Goal: Task Accomplishment & Management: Use online tool/utility

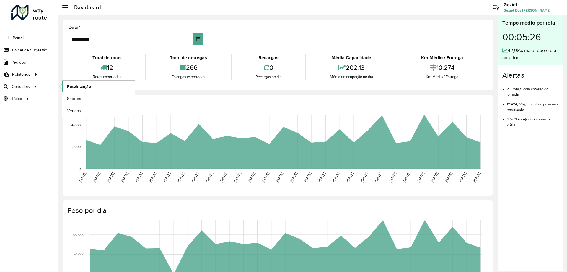
click at [69, 85] on span "Roteirização" at bounding box center [79, 86] width 24 height 6
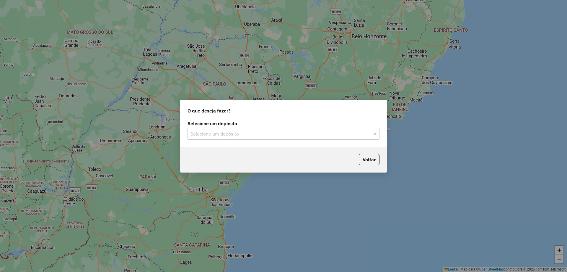
click at [229, 135] on input "text" at bounding box center [278, 133] width 174 height 7
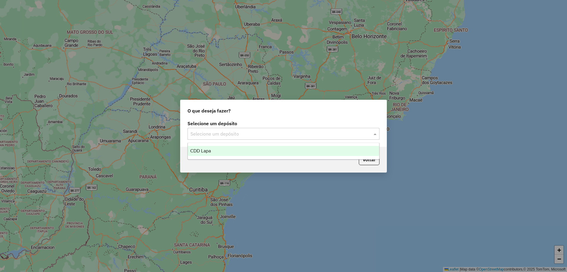
click at [227, 150] on div "CDD Lapa" at bounding box center [283, 151] width 191 height 10
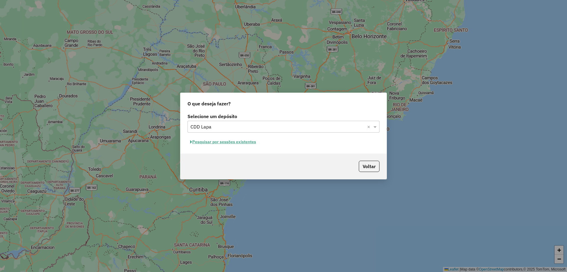
click at [227, 143] on button "Pesquisar por sessões existentes" at bounding box center [223, 141] width 71 height 9
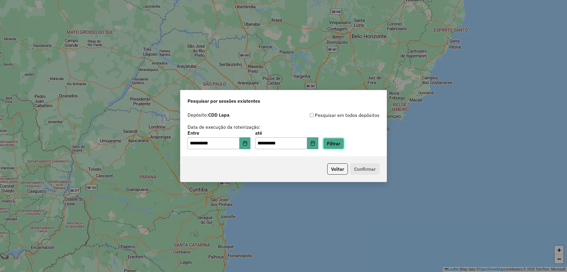
click at [340, 144] on button "Filtrar" at bounding box center [333, 143] width 21 height 11
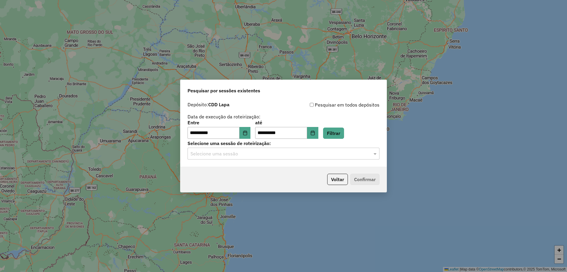
click at [248, 156] on input "text" at bounding box center [278, 153] width 174 height 7
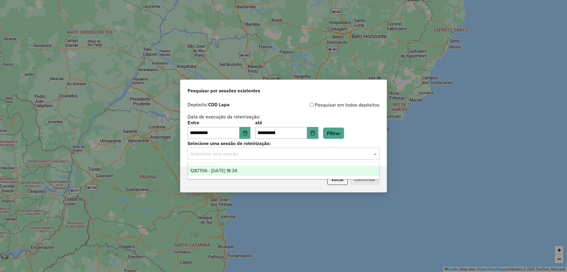
click at [236, 167] on div "1287706 - 03/10/2025 18:34" at bounding box center [283, 170] width 191 height 10
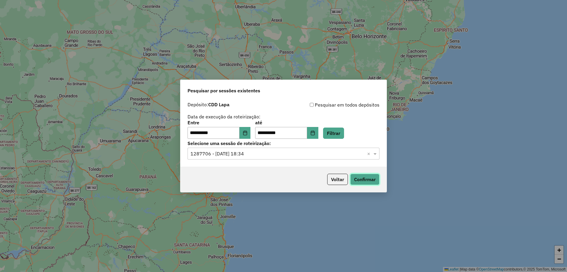
click at [364, 184] on button "Confirmar" at bounding box center [364, 178] width 29 height 11
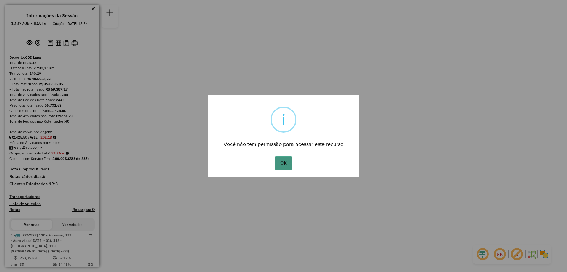
click at [286, 160] on button "OK" at bounding box center [283, 163] width 17 height 14
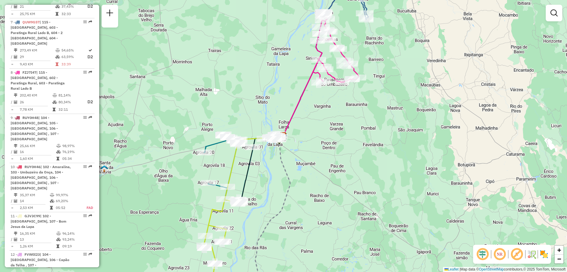
scroll to position [473, 0]
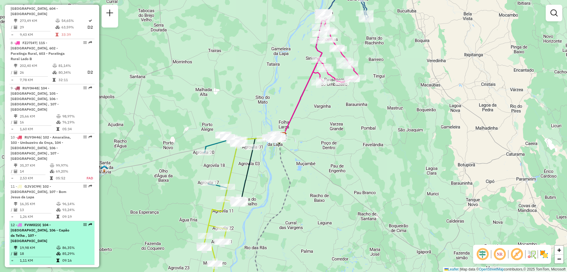
click at [83, 223] on em at bounding box center [85, 225] width 4 height 4
select select "**********"
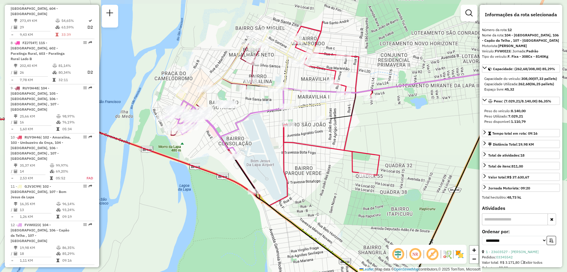
drag, startPoint x: 216, startPoint y: 74, endPoint x: 272, endPoint y: 123, distance: 74.2
click at [272, 123] on div "Janela de atendimento Grade de atendimento Capacidade Transportadoras Veículos …" at bounding box center [283, 136] width 567 height 272
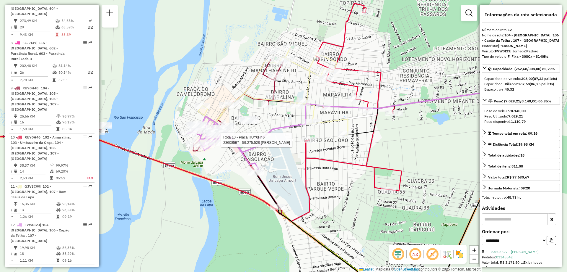
drag, startPoint x: 271, startPoint y: 102, endPoint x: 305, endPoint y: 124, distance: 40.7
click at [305, 124] on div "Rota 10 - Placa RUY0H46 23608597 - 59.275.528 [PERSON_NAME] de atendimento Grad…" at bounding box center [283, 136] width 567 height 272
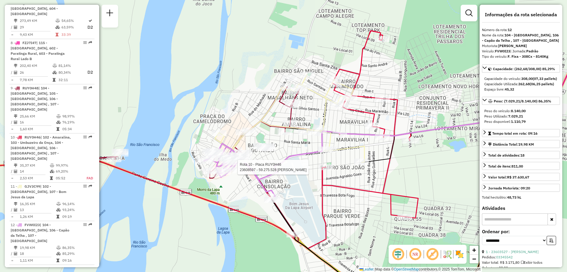
drag, startPoint x: 330, startPoint y: 53, endPoint x: 335, endPoint y: 74, distance: 21.4
click at [335, 74] on icon at bounding box center [183, 139] width 471 height 217
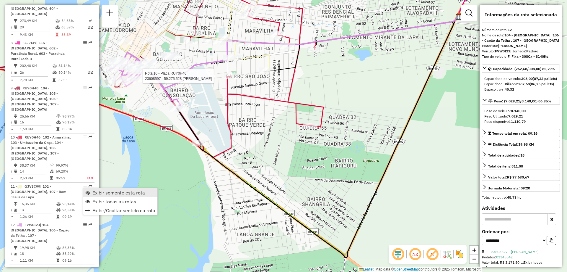
click at [100, 192] on span "Exibir somente esta rota" at bounding box center [118, 192] width 53 height 5
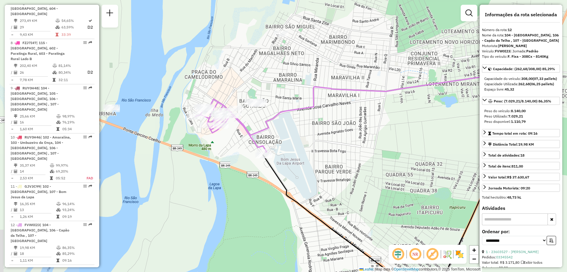
drag, startPoint x: 207, startPoint y: 93, endPoint x: 294, endPoint y: 140, distance: 98.4
click at [294, 140] on div "Janela de atendimento Grade de atendimento Capacidade Transportadoras Veículos …" at bounding box center [283, 136] width 567 height 272
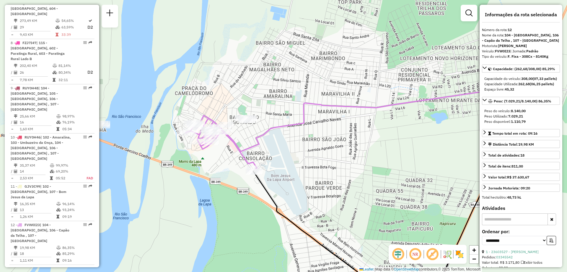
drag, startPoint x: 211, startPoint y: 132, endPoint x: 250, endPoint y: 131, distance: 39.0
click at [250, 131] on div "Janela de atendimento Grade de atendimento Capacidade Transportadoras Veículos …" at bounding box center [283, 136] width 567 height 272
drag, startPoint x: 363, startPoint y: 104, endPoint x: 324, endPoint y: 118, distance: 42.0
click at [324, 118] on div "Janela de atendimento Grade de atendimento Capacidade Transportadoras Veículos …" at bounding box center [283, 136] width 567 height 272
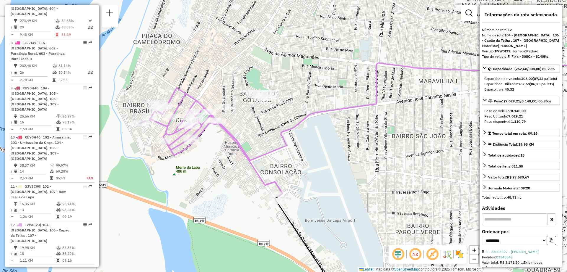
drag, startPoint x: 247, startPoint y: 113, endPoint x: 295, endPoint y: 109, distance: 47.7
click at [295, 109] on div "Janela de atendimento Grade de atendimento Capacidade Transportadoras Veículos …" at bounding box center [283, 136] width 567 height 272
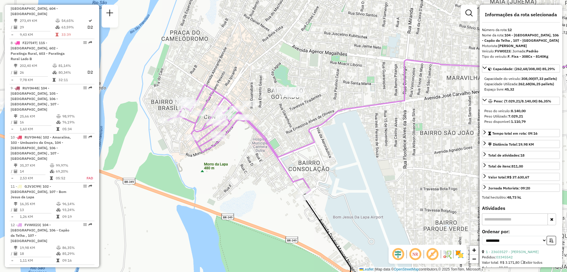
drag, startPoint x: 261, startPoint y: 129, endPoint x: 289, endPoint y: 125, distance: 28.3
click at [289, 125] on div "Janela de atendimento Grade de atendimento Capacidade Transportadoras Veículos …" at bounding box center [283, 136] width 567 height 272
